Goal: Check status: Check status

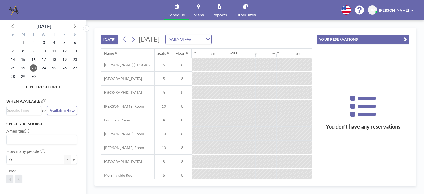
scroll to position [0, 467]
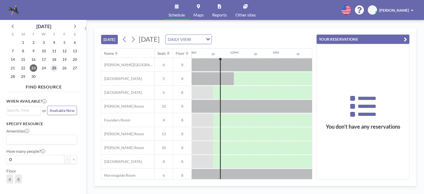
click at [53, 69] on span "25" at bounding box center [53, 67] width 7 height 7
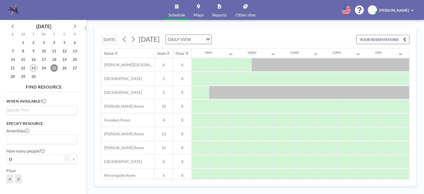
scroll to position [0, 399]
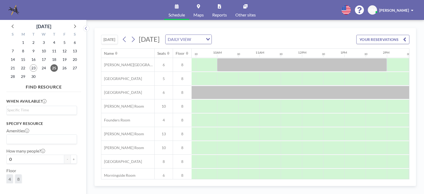
click at [387, 41] on button "YOUR RESERVATIONS" at bounding box center [383, 39] width 53 height 9
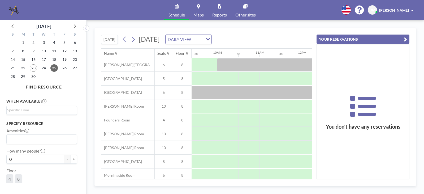
click at [343, 41] on button "YOUR RESERVATIONS" at bounding box center [363, 39] width 93 height 9
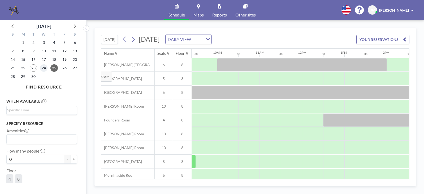
click at [45, 67] on span "24" at bounding box center [43, 67] width 7 height 7
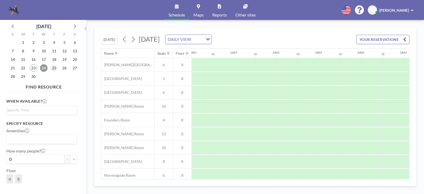
scroll to position [0, 319]
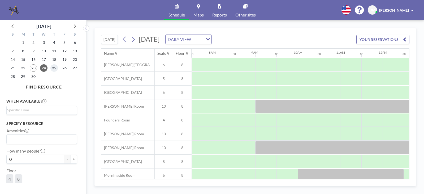
click at [53, 68] on span "25" at bounding box center [53, 67] width 7 height 7
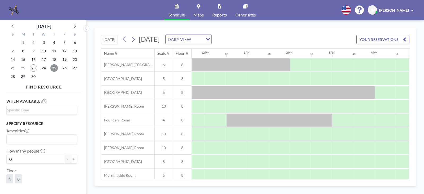
scroll to position [0, 492]
click at [397, 39] on button "YOUR RESERVATIONS" at bounding box center [383, 39] width 53 height 9
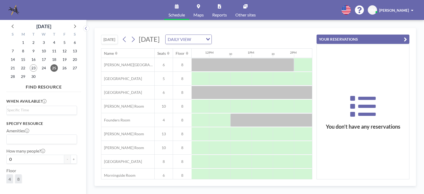
click at [347, 38] on button "YOUR RESERVATIONS" at bounding box center [363, 39] width 93 height 9
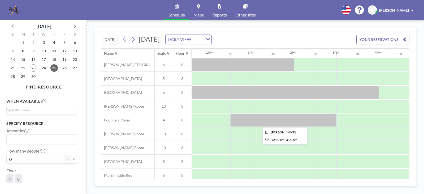
click at [270, 120] on div at bounding box center [284, 119] width 106 height 13
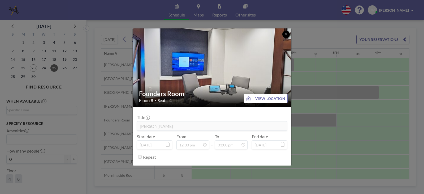
click at [285, 34] on icon at bounding box center [286, 34] width 3 height 3
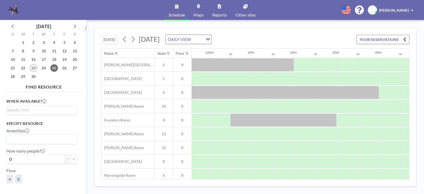
click at [385, 39] on button "YOUR RESERVATIONS" at bounding box center [383, 39] width 53 height 9
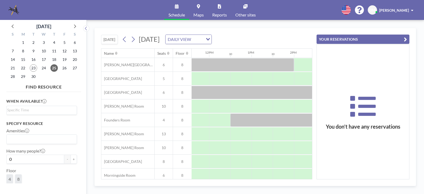
click at [369, 39] on button "YOUR RESERVATIONS" at bounding box center [363, 39] width 93 height 9
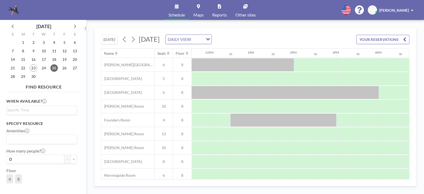
click at [377, 42] on button "YOUR RESERVATIONS" at bounding box center [383, 39] width 53 height 9
